Goal: Task Accomplishment & Management: Complete application form

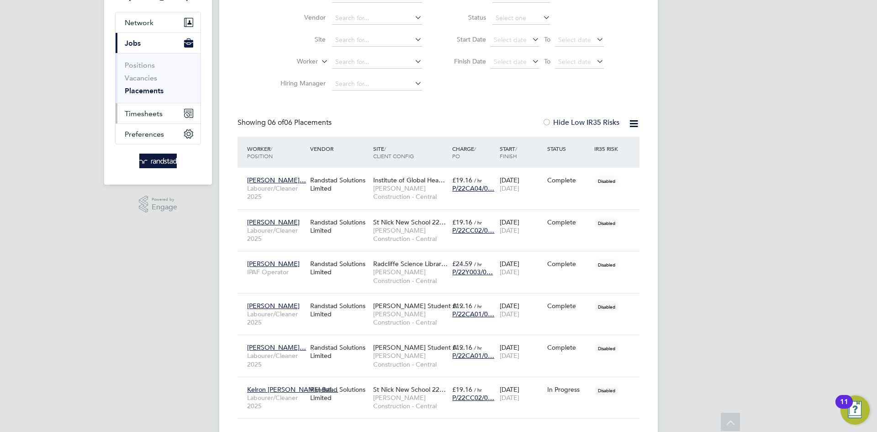
click at [144, 109] on span "Timesheets" at bounding box center [144, 113] width 38 height 9
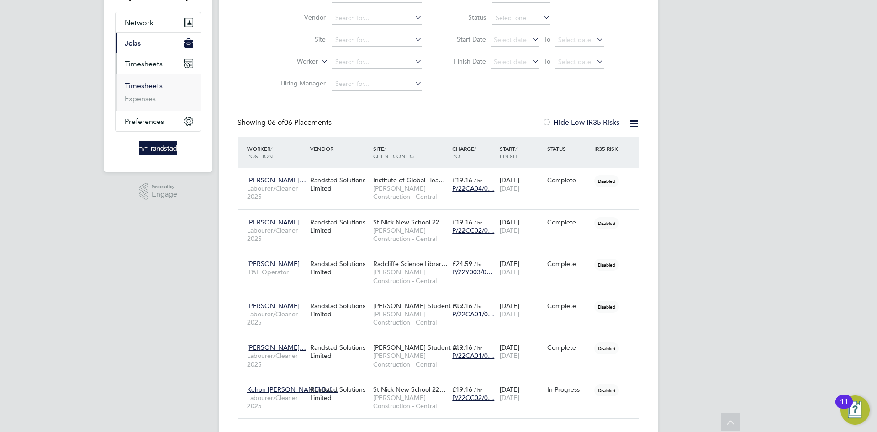
click at [153, 81] on link "Timesheets" at bounding box center [144, 85] width 38 height 9
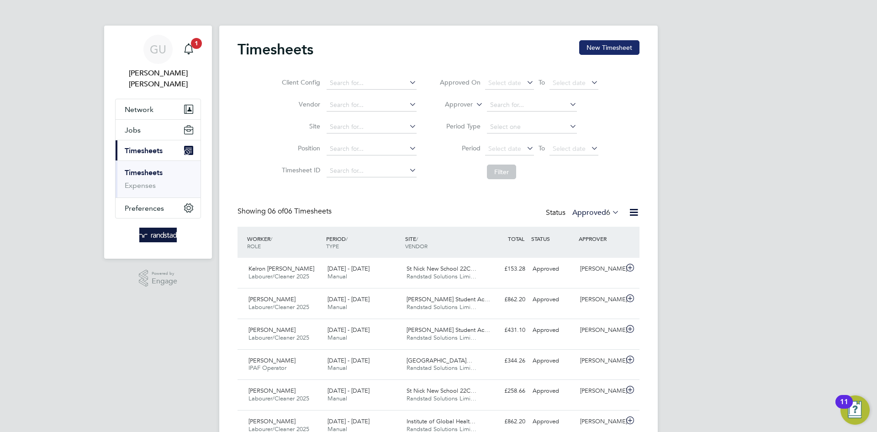
click at [610, 48] on button "New Timesheet" at bounding box center [609, 47] width 60 height 15
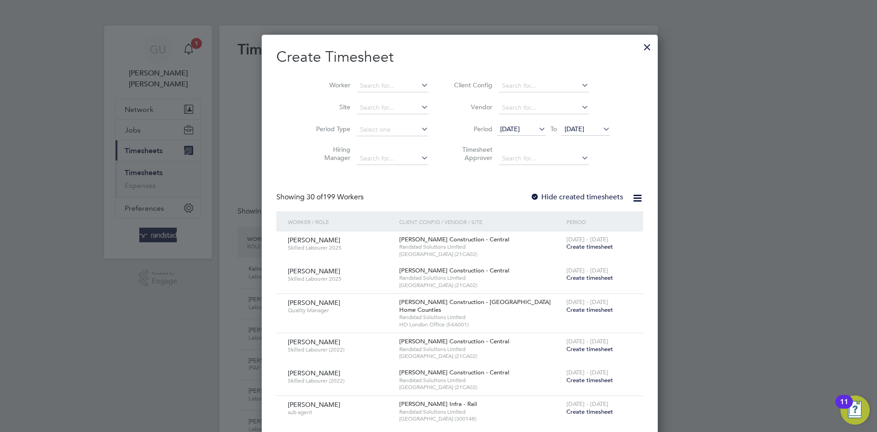
click at [639, 47] on div at bounding box center [647, 45] width 16 height 16
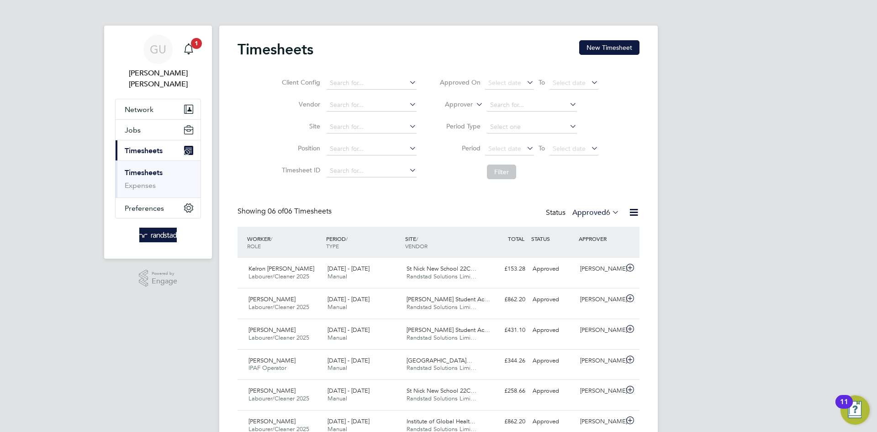
click at [624, 48] on button "New Timesheet" at bounding box center [609, 47] width 60 height 15
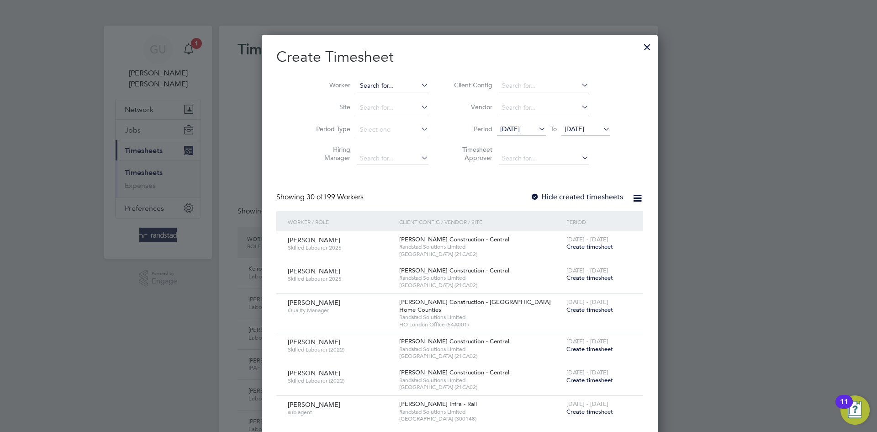
click at [366, 83] on input at bounding box center [393, 85] width 72 height 13
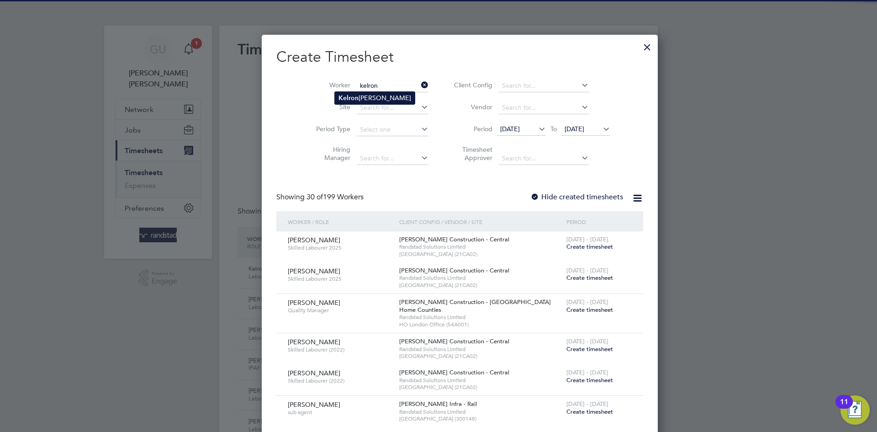
click at [373, 93] on li "Kelron [PERSON_NAME]" at bounding box center [375, 98] width 80 height 12
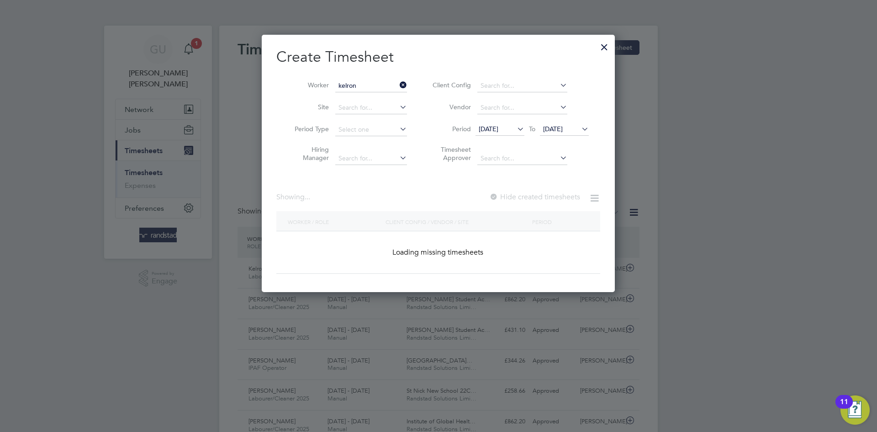
type input "Kelron [PERSON_NAME]"
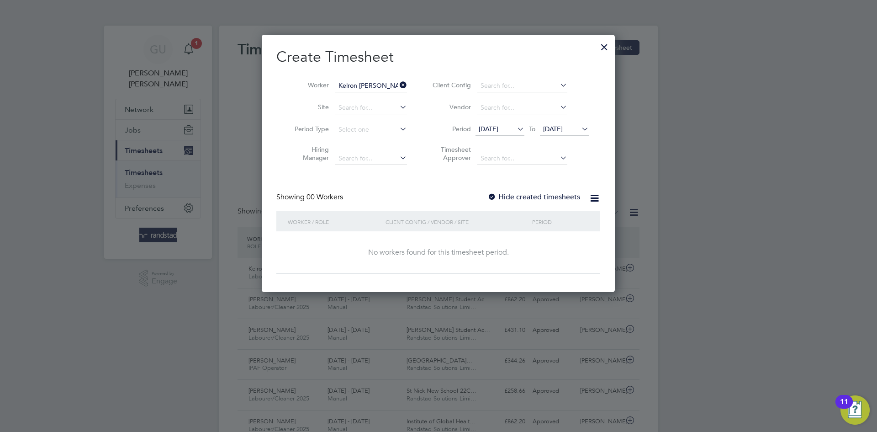
click at [580, 128] on icon at bounding box center [580, 128] width 0 height 13
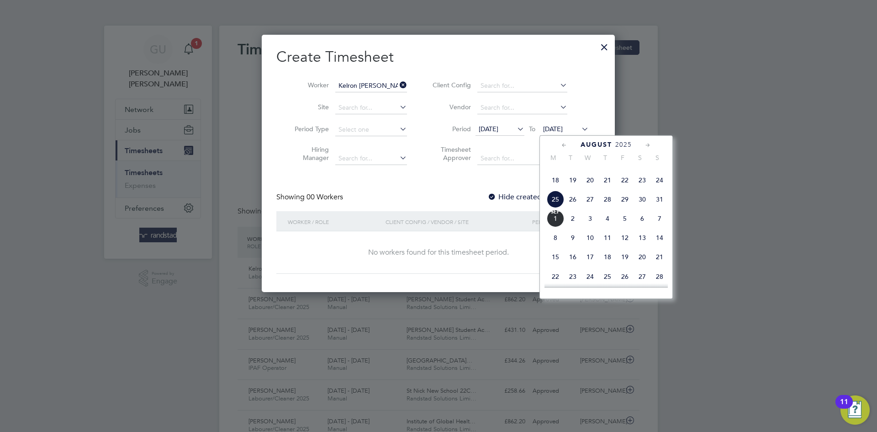
click at [655, 208] on span "31" at bounding box center [659, 198] width 17 height 17
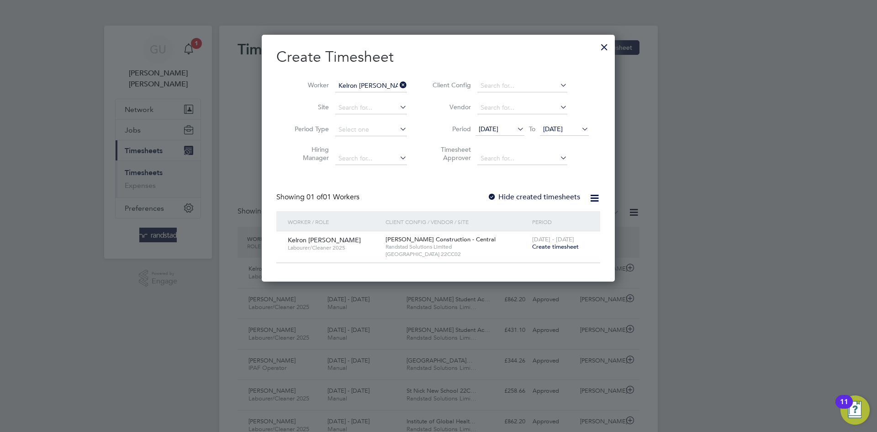
click at [515, 130] on icon at bounding box center [515, 128] width 0 height 13
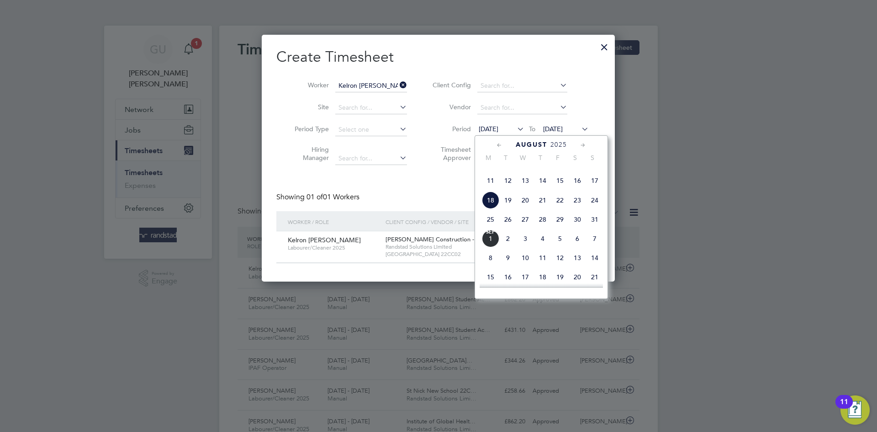
click at [487, 228] on span "25" at bounding box center [490, 219] width 17 height 17
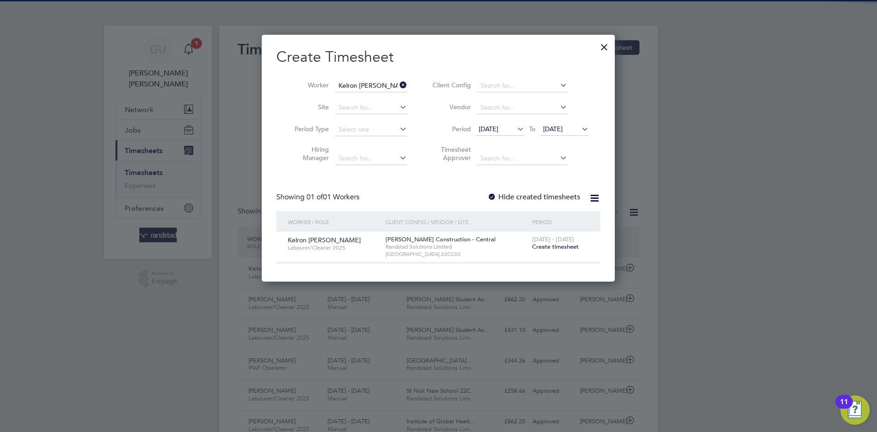
click at [426, 190] on div "Create Timesheet Worker Kelron [PERSON_NAME] Site Period Type Hiring Manager Cl…" at bounding box center [438, 155] width 324 height 216
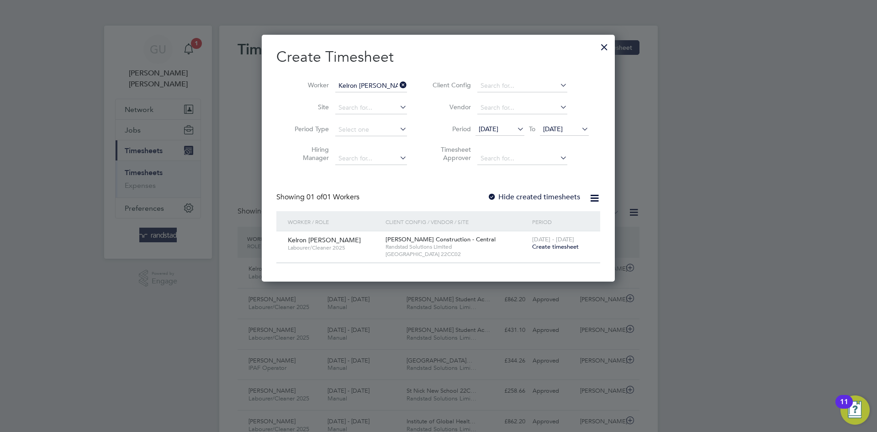
click at [564, 245] on span "Create timesheet" at bounding box center [555, 246] width 47 height 8
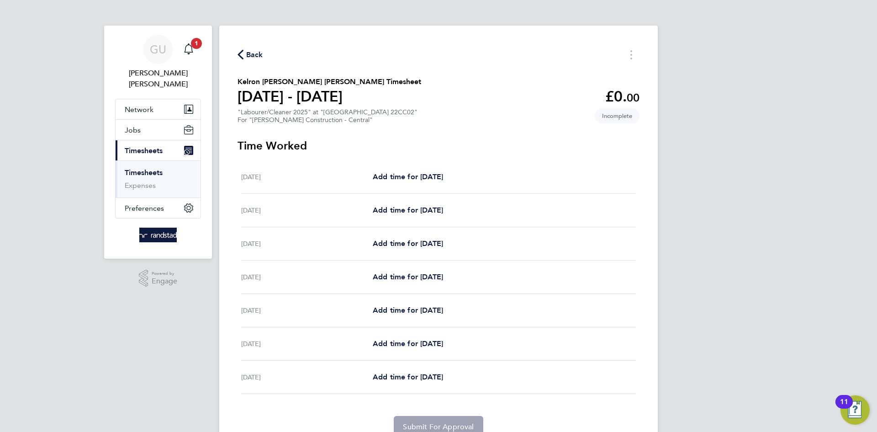
click at [690, 154] on div "[PERSON_NAME] [PERSON_NAME] Notifications 1 Applications: Network Businesses Si…" at bounding box center [438, 237] width 877 height 474
click at [414, 271] on link "Add time for [DATE]" at bounding box center [408, 276] width 70 height 11
select select "60"
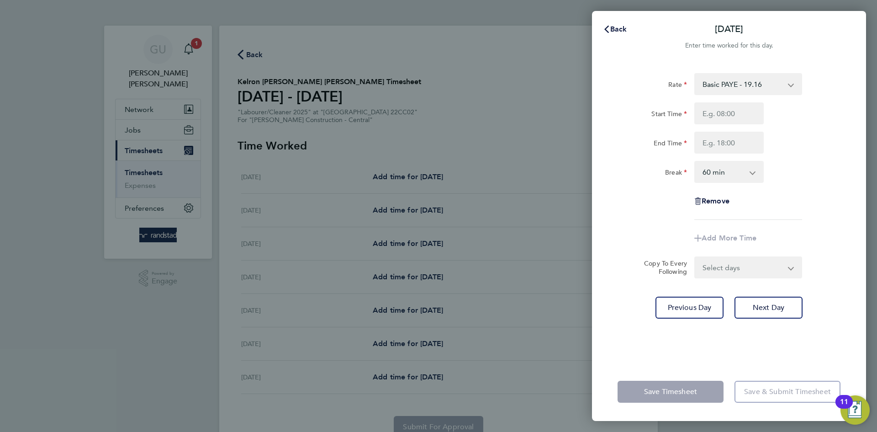
click at [785, 85] on select "Basic PAYE - 19.16 OT PAYE - 27.44" at bounding box center [742, 84] width 95 height 20
click at [820, 138] on div "End Time" at bounding box center [729, 143] width 230 height 22
click at [726, 115] on input "Start Time" at bounding box center [728, 113] width 69 height 22
type input "15:00"
click at [745, 142] on input "End Time" at bounding box center [728, 143] width 69 height 22
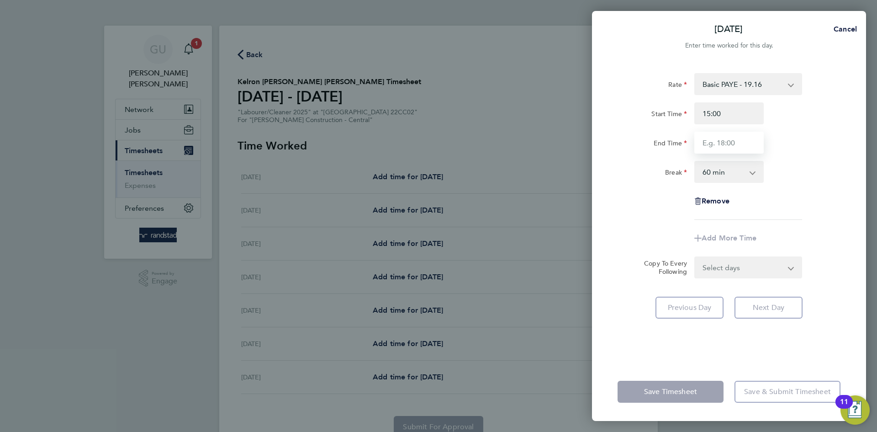
type input "17:00"
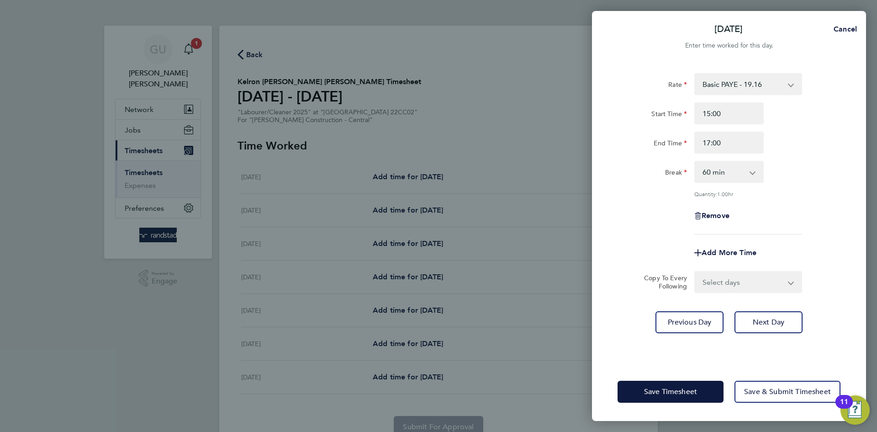
click at [781, 158] on div "Rate Basic PAYE - 19.16 OT PAYE - 27.44 Start Time 15:00 End Time 17:00 Break 0…" at bounding box center [728, 153] width 223 height 161
click at [742, 174] on select "0 min 15 min 30 min 45 min 60 min 75 min 90 min" at bounding box center [723, 172] width 57 height 20
select select "0"
click at [695, 162] on select "0 min 15 min 30 min 45 min 60 min 75 min 90 min" at bounding box center [723, 172] width 57 height 20
click at [801, 168] on div "Break 0 min 15 min 30 min 45 min 60 min 75 min 90 min" at bounding box center [729, 172] width 230 height 22
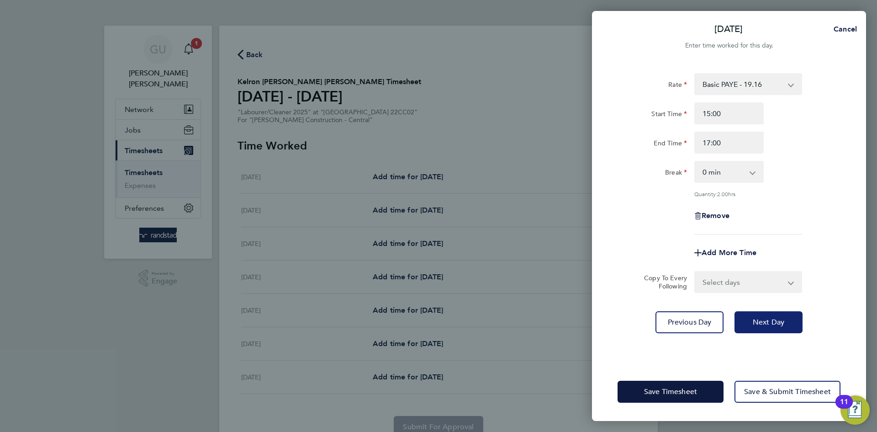
click at [768, 322] on span "Next Day" at bounding box center [769, 321] width 32 height 9
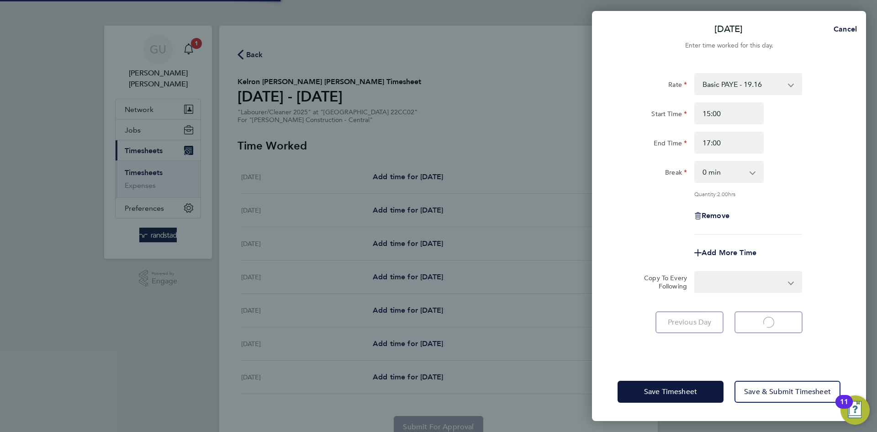
select select "60"
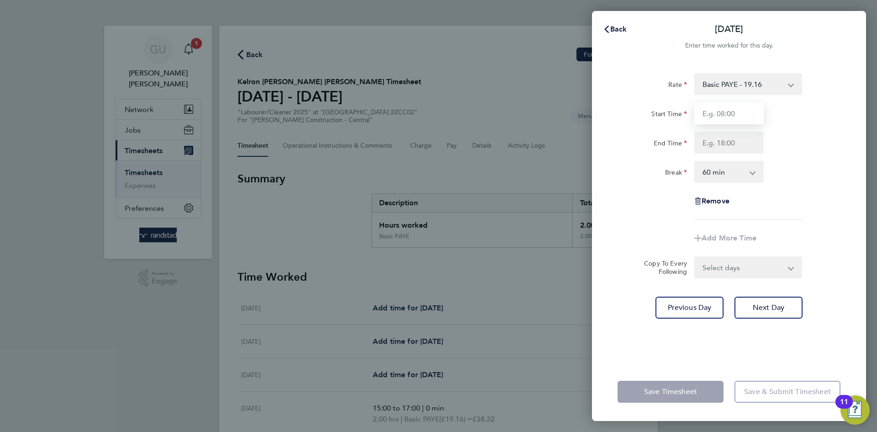
click at [718, 111] on input "Start Time" at bounding box center [728, 113] width 69 height 22
type input "15:00"
click at [731, 143] on input "End Time" at bounding box center [728, 143] width 69 height 22
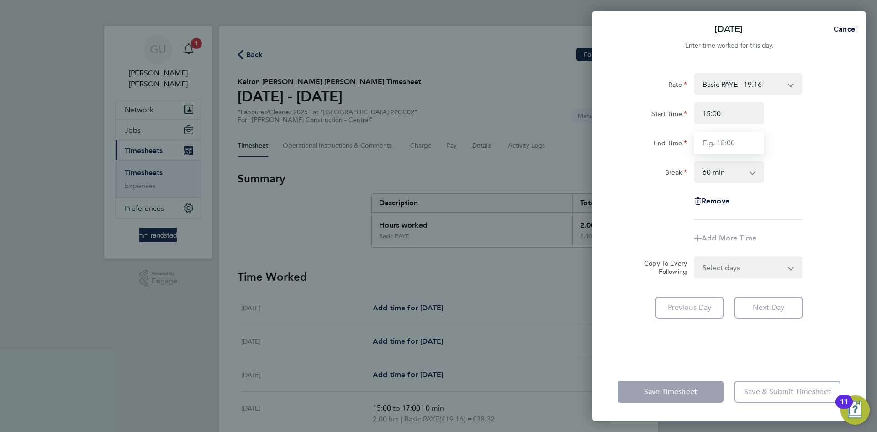
type input "17:00"
click at [725, 171] on select "0 min 15 min 30 min 45 min 60 min 75 min 90 min" at bounding box center [723, 172] width 57 height 20
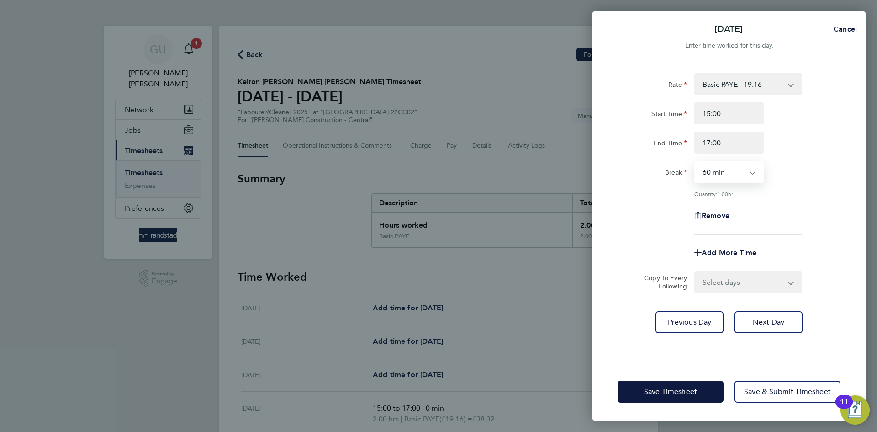
select select "0"
click at [695, 162] on select "0 min 15 min 30 min 45 min 60 min 75 min 90 min" at bounding box center [723, 172] width 57 height 20
drag, startPoint x: 775, startPoint y: 194, endPoint x: 787, endPoint y: 287, distance: 94.4
click at [776, 196] on div "Quantity: 2.00 hrs" at bounding box center [748, 193] width 108 height 7
click at [789, 326] on button "Next Day" at bounding box center [768, 322] width 68 height 22
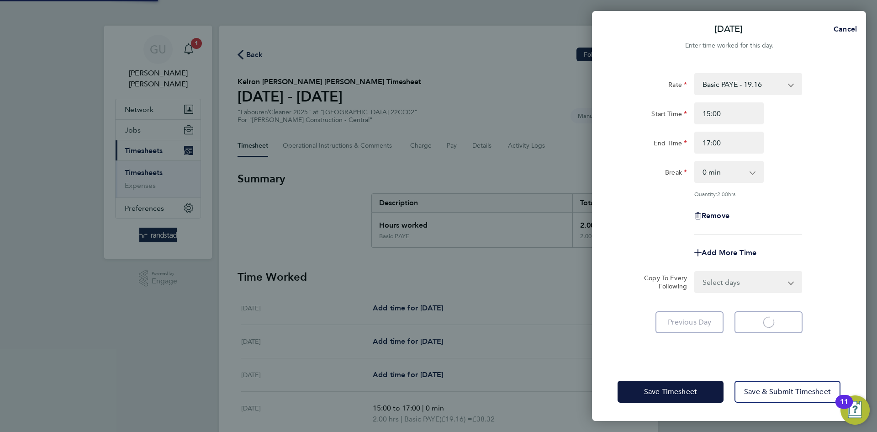
select select "60"
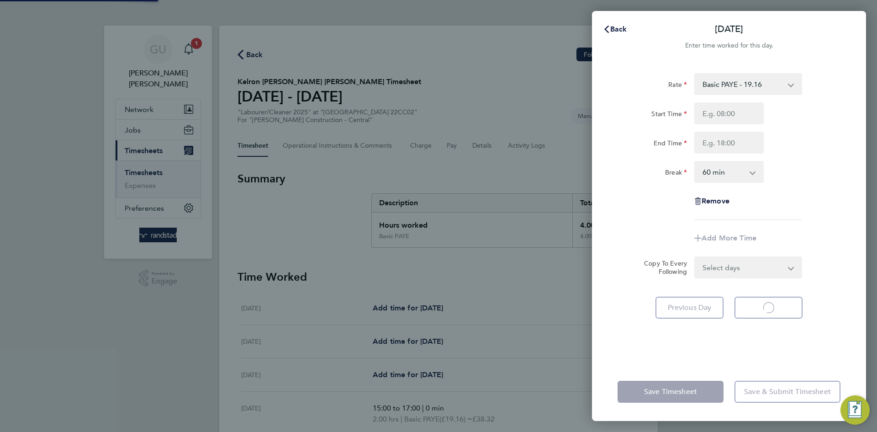
select select "60"
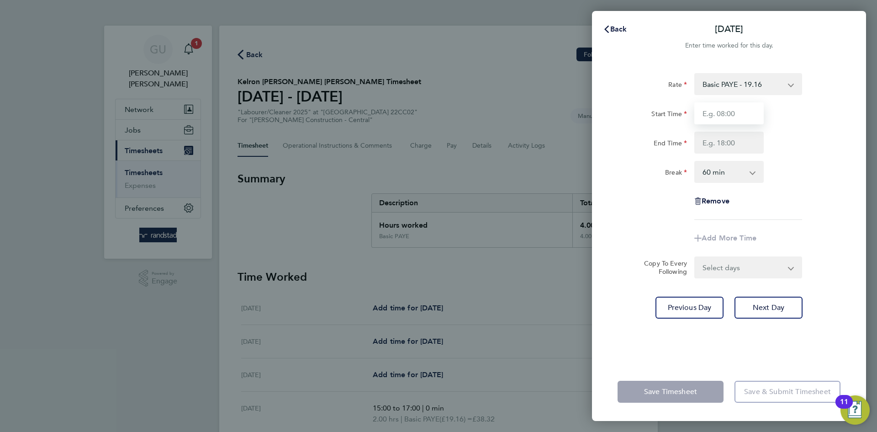
click at [721, 113] on input "Start Time" at bounding box center [728, 113] width 69 height 22
type input "15:00"
click at [725, 147] on input "End Time" at bounding box center [728, 143] width 69 height 22
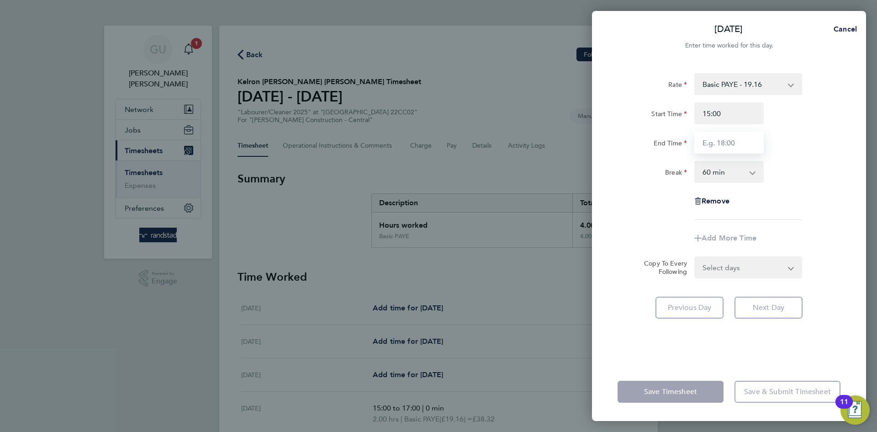
type input "17:00"
click at [812, 176] on div "Break 0 min 15 min 30 min 45 min 60 min 75 min 90 min" at bounding box center [729, 172] width 230 height 22
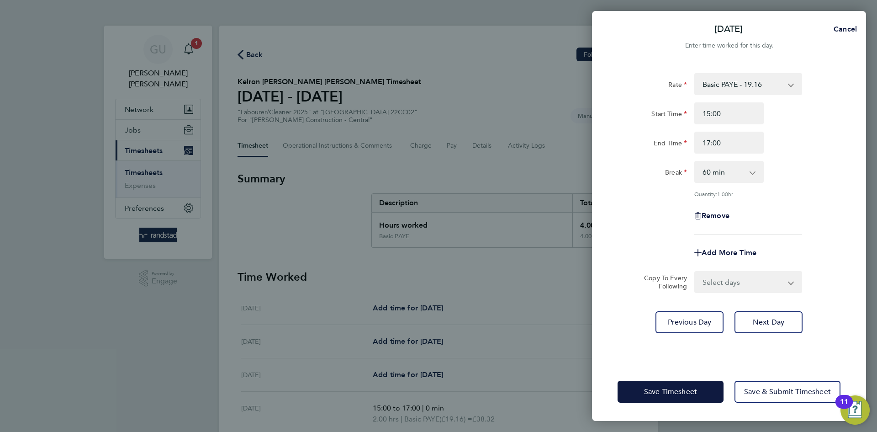
click at [729, 174] on select "0 min 15 min 30 min 45 min 60 min 75 min 90 min" at bounding box center [723, 172] width 57 height 20
select select "0"
click at [695, 162] on select "0 min 15 min 30 min 45 min 60 min 75 min 90 min" at bounding box center [723, 172] width 57 height 20
click at [773, 322] on span "Next Day" at bounding box center [769, 321] width 32 height 9
select select "60"
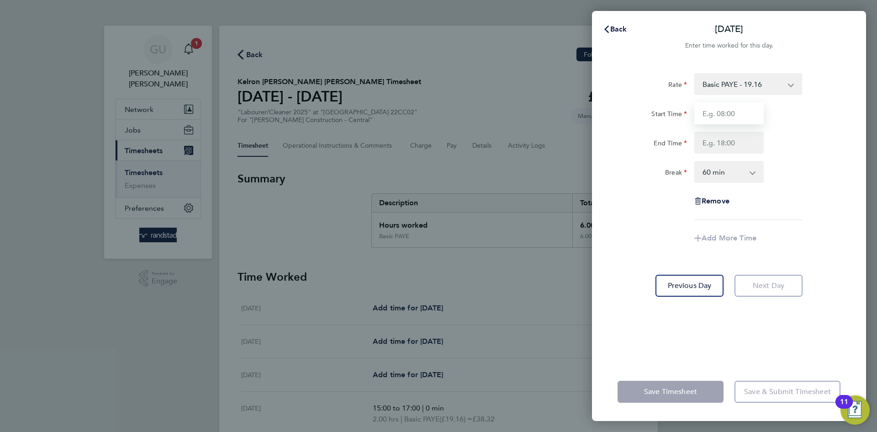
click at [731, 107] on input "Start Time" at bounding box center [728, 113] width 69 height 22
type input "15:00"
click at [724, 141] on input "End Time" at bounding box center [728, 143] width 69 height 22
type input "17:00"
click at [732, 166] on select "0 min 15 min 30 min 45 min 60 min 75 min 90 min" at bounding box center [723, 172] width 57 height 20
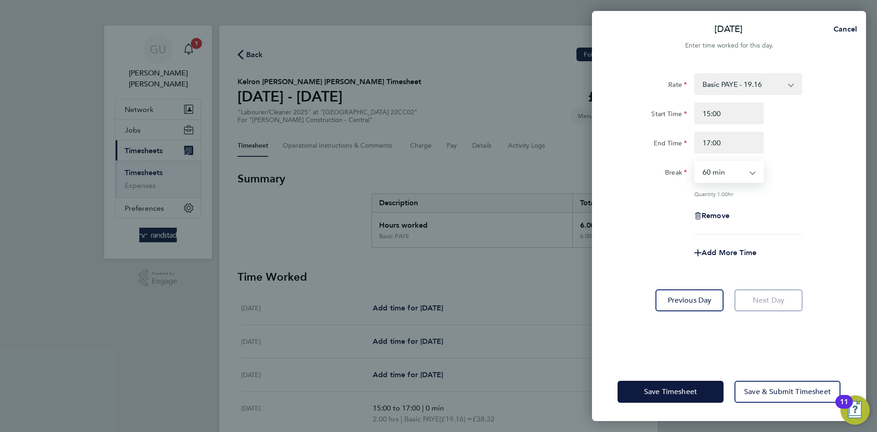
select select "0"
click at [695, 162] on select "0 min 15 min 30 min 45 min 60 min 75 min 90 min" at bounding box center [723, 172] width 57 height 20
click at [781, 179] on div "Break 0 min 15 min 30 min 45 min 60 min 75 min 90 min" at bounding box center [729, 172] width 230 height 22
click at [761, 394] on span "Save & Submit Timesheet" at bounding box center [787, 391] width 87 height 9
